Goal: Information Seeking & Learning: Learn about a topic

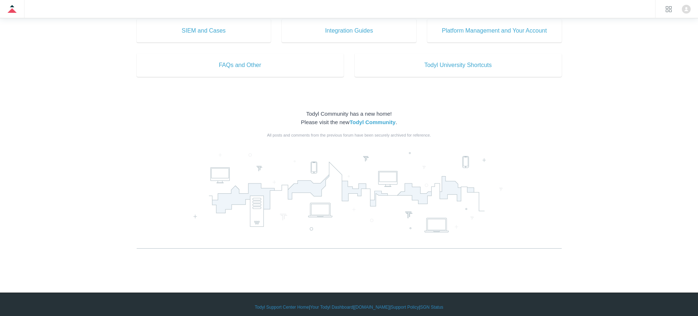
scroll to position [400, 0]
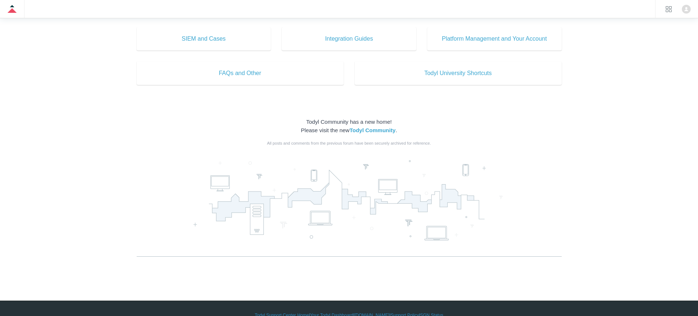
drag, startPoint x: 332, startPoint y: 201, endPoint x: 313, endPoint y: 206, distance: 19.8
click at [313, 206] on div at bounding box center [349, 202] width 425 height 110
click at [278, 207] on div at bounding box center [349, 202] width 425 height 110
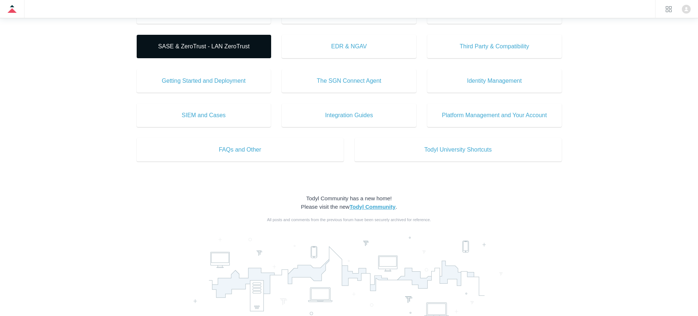
scroll to position [235, 0]
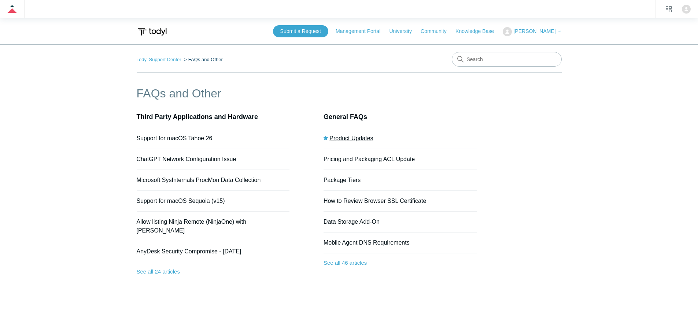
click at [360, 137] on link "Product Updates" at bounding box center [352, 138] width 44 height 6
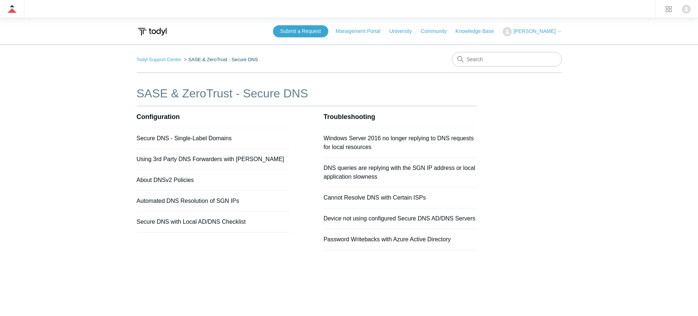
click at [209, 61] on li "SASE & ZeroTrust - Secure DNS" at bounding box center [221, 59] width 76 height 5
click at [161, 63] on ol "Todyl Support Center SASE & ZeroTrust - Secure DNS" at bounding box center [198, 59] width 122 height 8
click at [176, 60] on link "Todyl Support Center" at bounding box center [159, 59] width 45 height 5
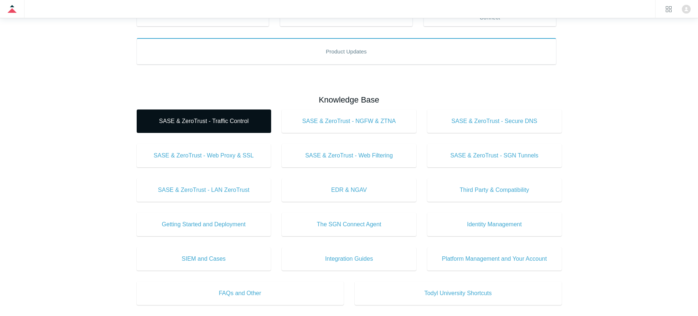
scroll to position [220, 0]
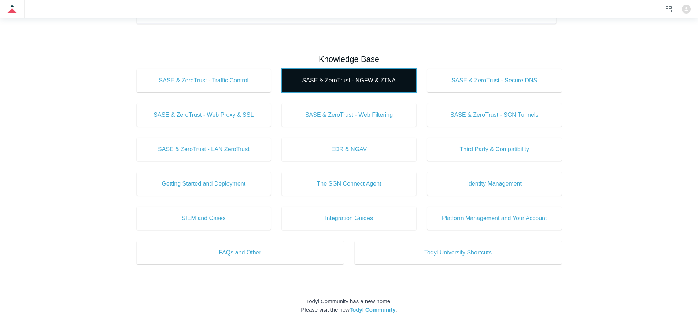
drag, startPoint x: 314, startPoint y: 83, endPoint x: 334, endPoint y: 84, distance: 20.2
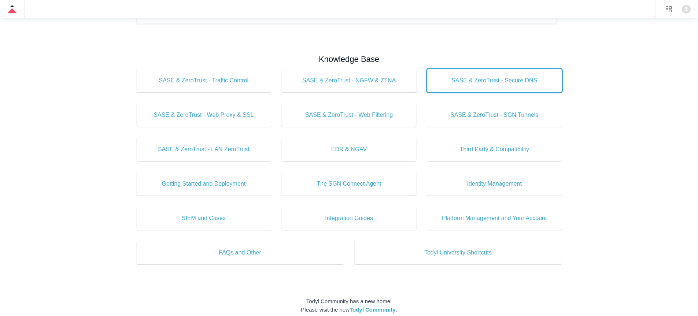
drag, startPoint x: 450, startPoint y: 82, endPoint x: 418, endPoint y: 87, distance: 32.6
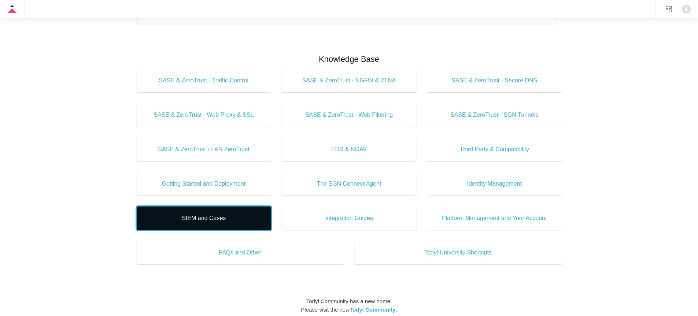
drag, startPoint x: 227, startPoint y: 213, endPoint x: 237, endPoint y: 213, distance: 9.9
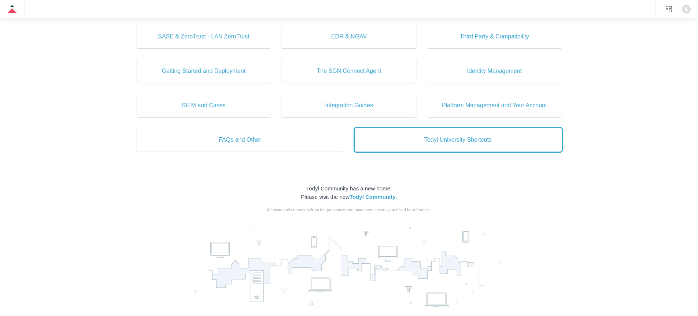
scroll to position [194, 0]
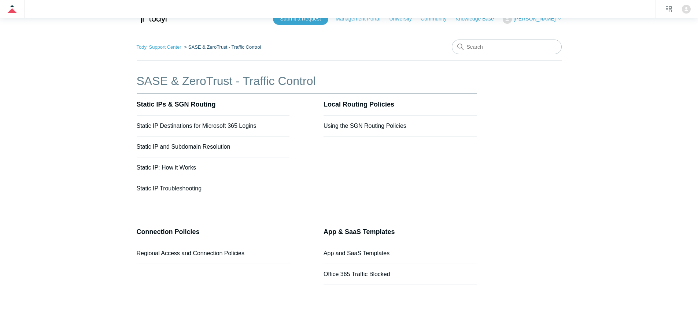
scroll to position [16, 0]
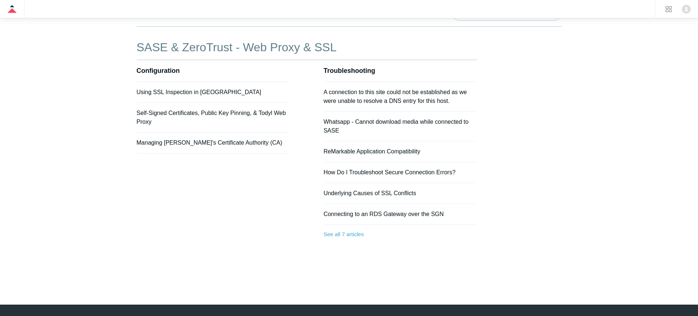
scroll to position [48, 0]
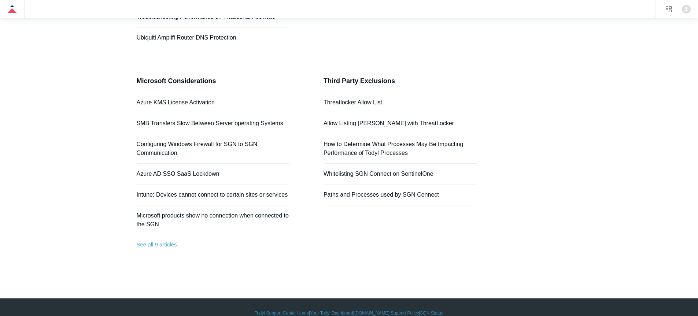
scroll to position [151, 0]
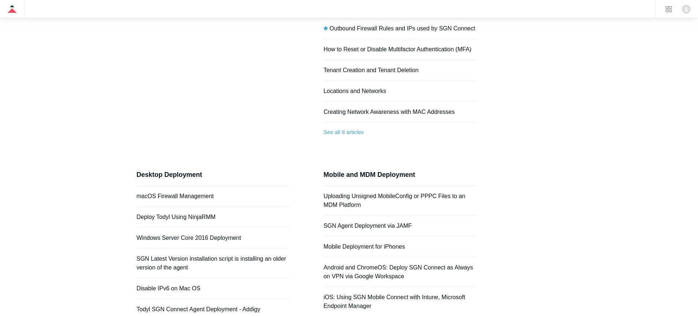
scroll to position [225, 0]
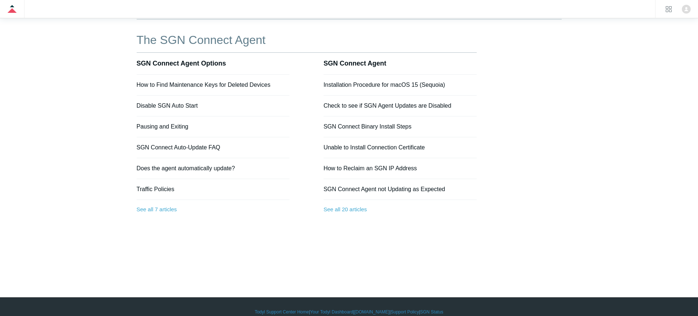
scroll to position [55, 0]
